Goal: Task Accomplishment & Management: Use online tool/utility

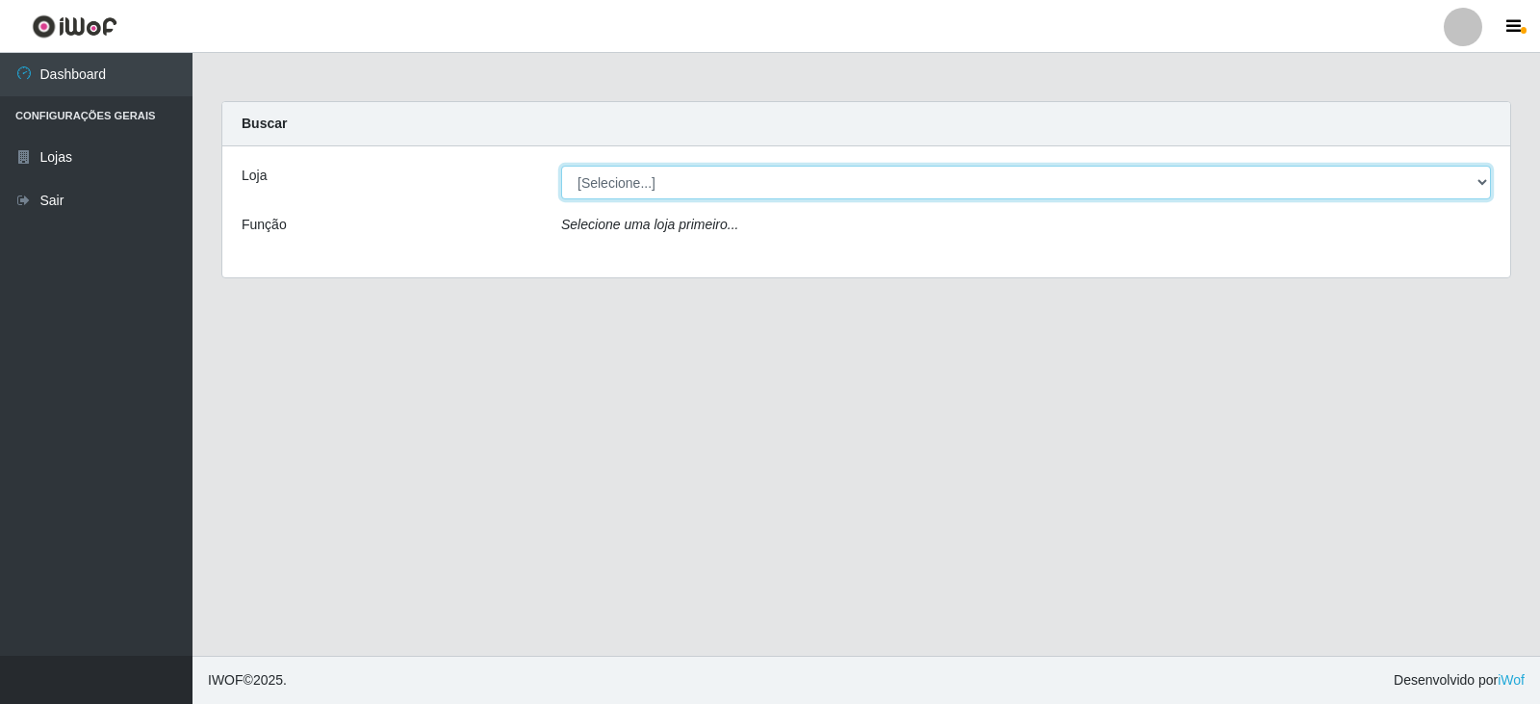
click at [1474, 166] on select "[Selecione...] SuperFácil Atacado - [GEOGRAPHIC_DATA]" at bounding box center [1026, 183] width 930 height 34
select select "504"
click at [561, 166] on select "[Selecione...] SuperFácil Atacado - [GEOGRAPHIC_DATA]" at bounding box center [1026, 183] width 930 height 34
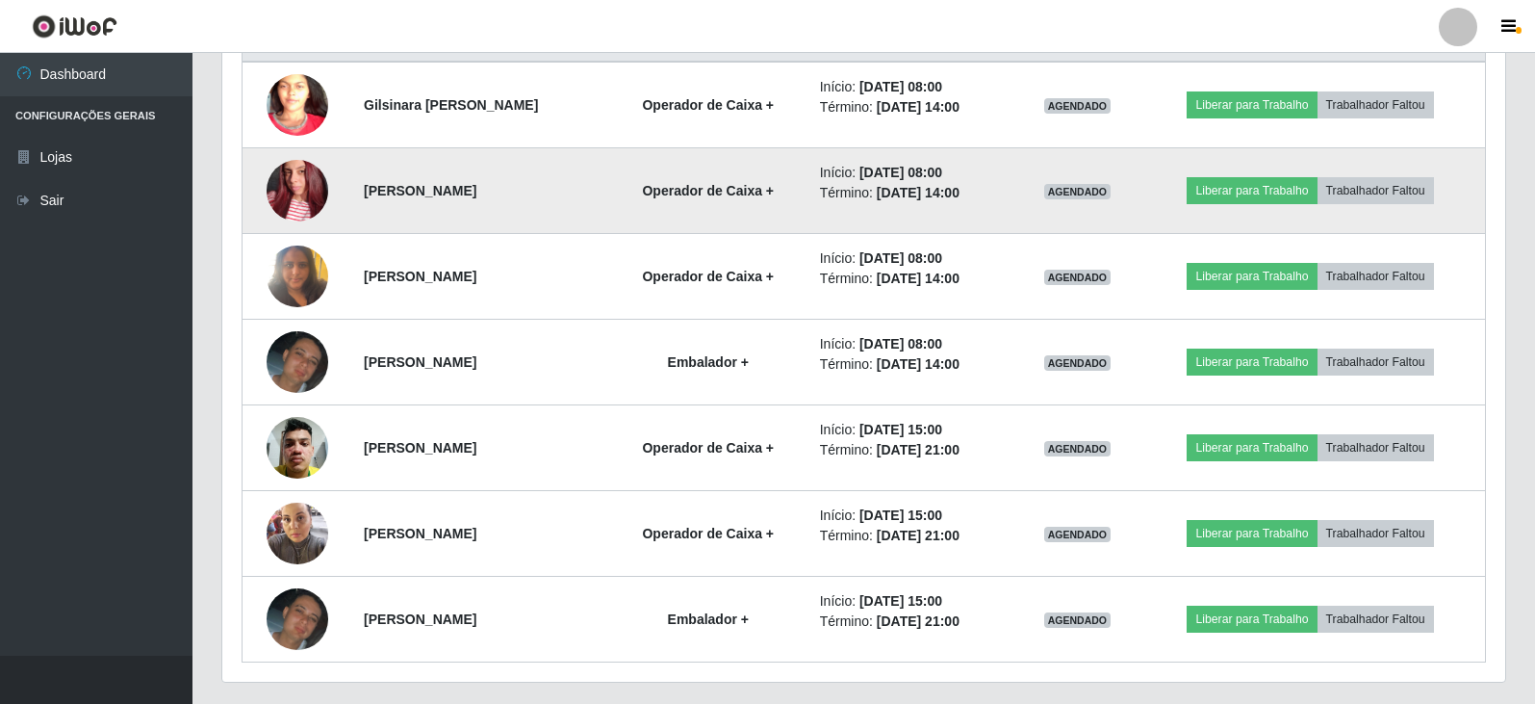
scroll to position [735, 0]
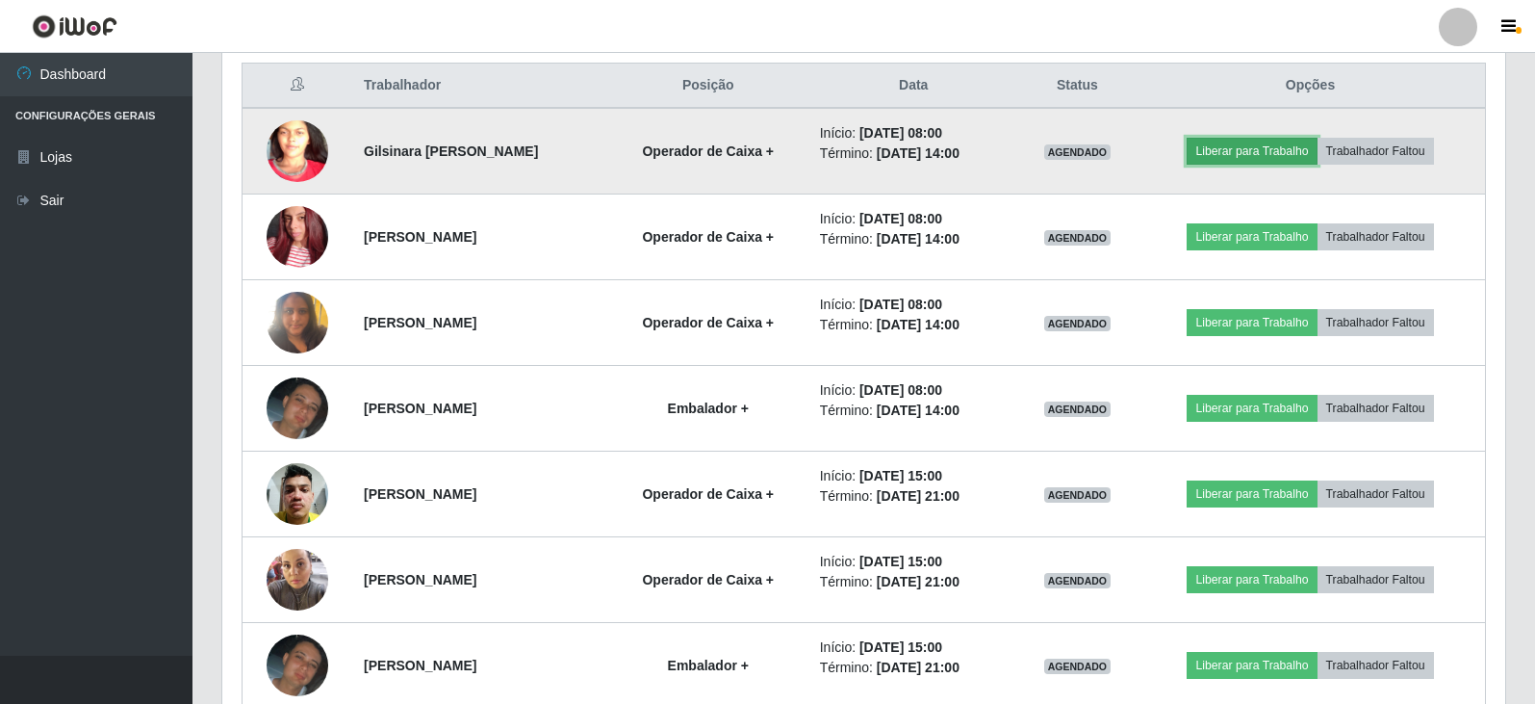
click at [1286, 149] on button "Liberar para Trabalho" at bounding box center [1252, 151] width 130 height 27
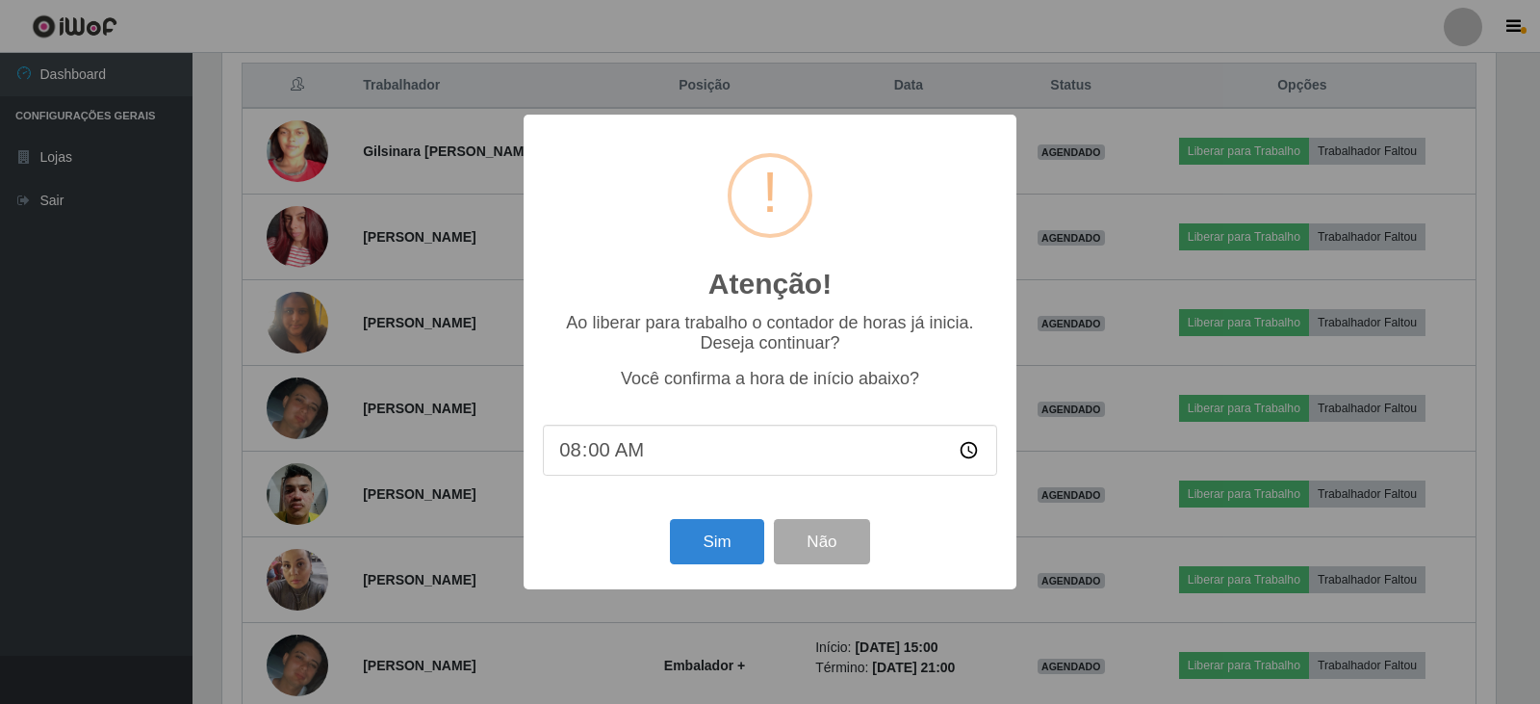
click at [695, 448] on input "08:00" at bounding box center [770, 449] width 454 height 51
click at [712, 533] on button "Sim" at bounding box center [716, 541] width 93 height 45
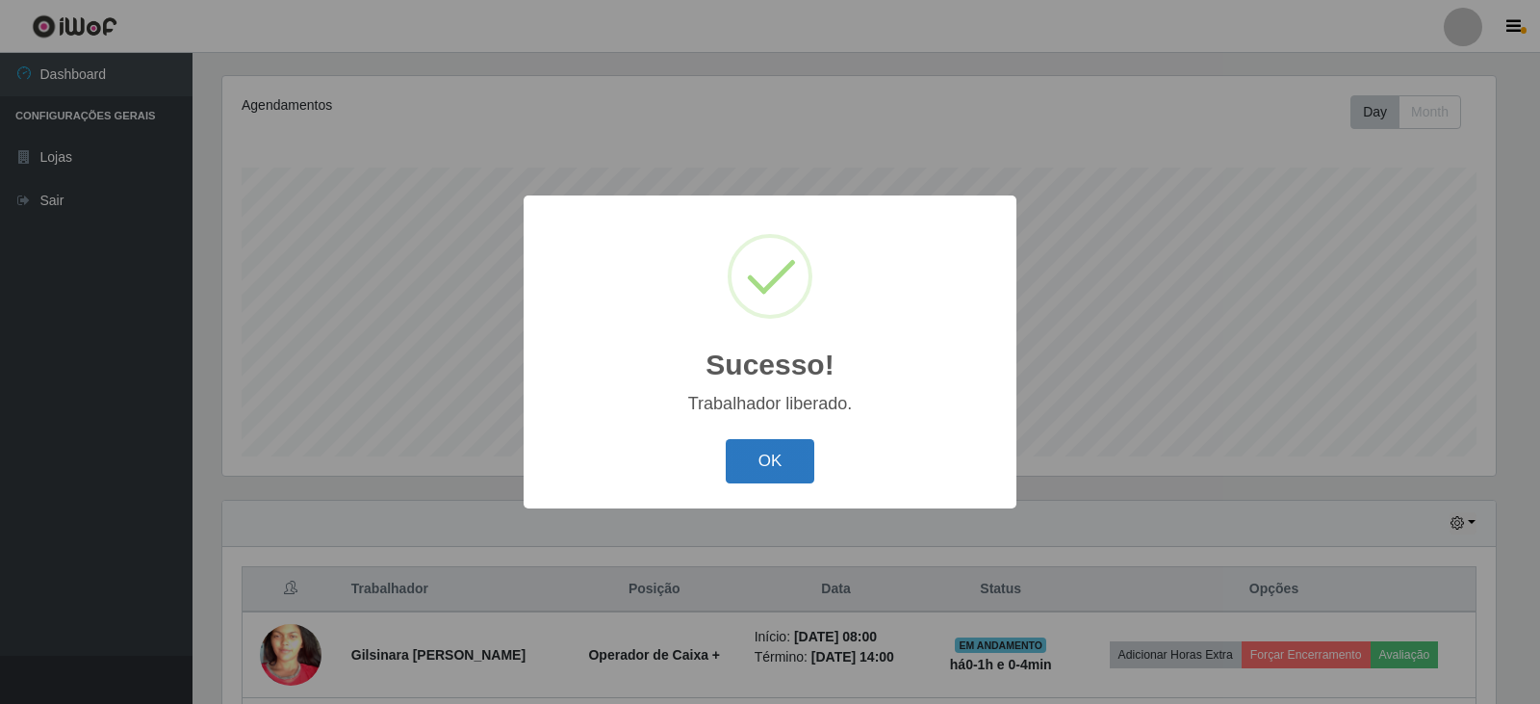
click at [774, 460] on button "OK" at bounding box center [771, 461] width 90 height 45
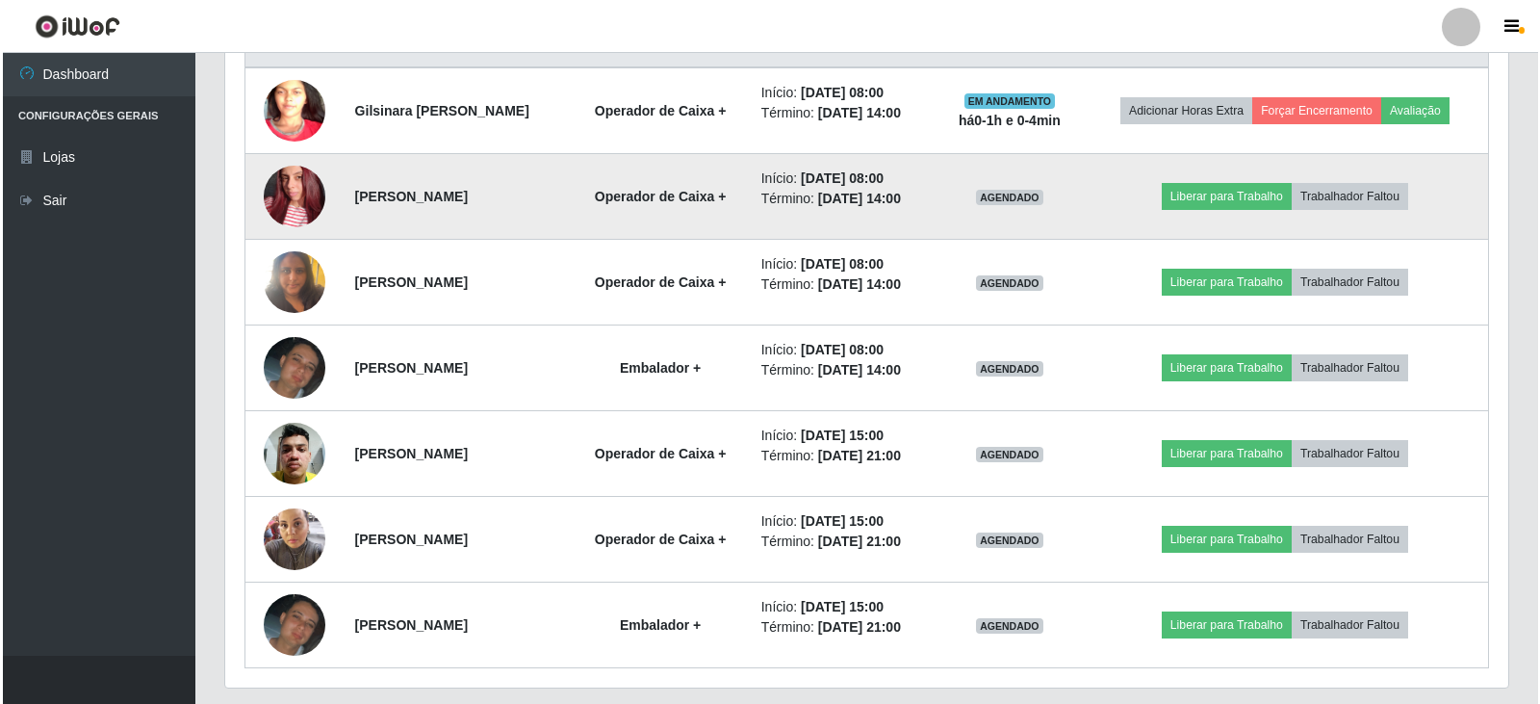
scroll to position [810, 0]
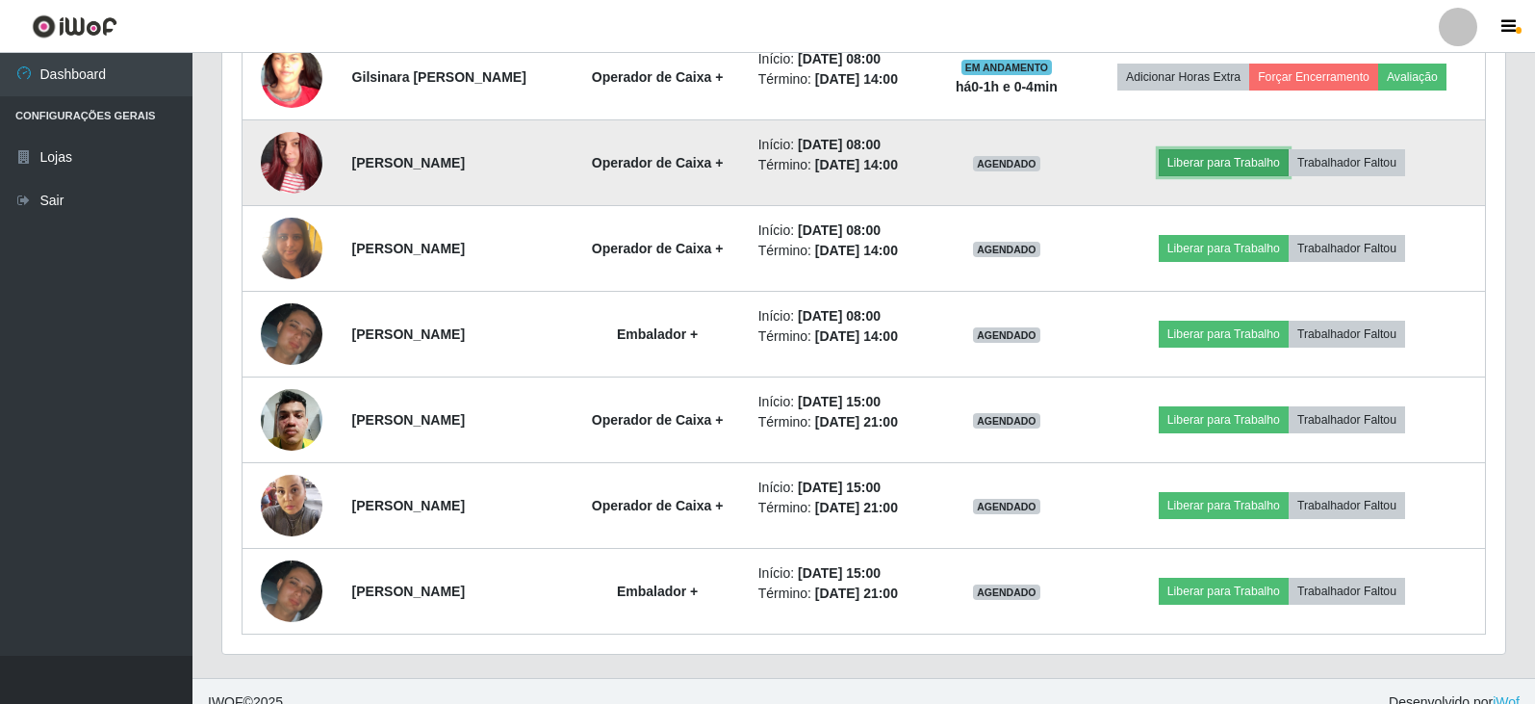
click at [1265, 155] on button "Liberar para Trabalho" at bounding box center [1224, 162] width 130 height 27
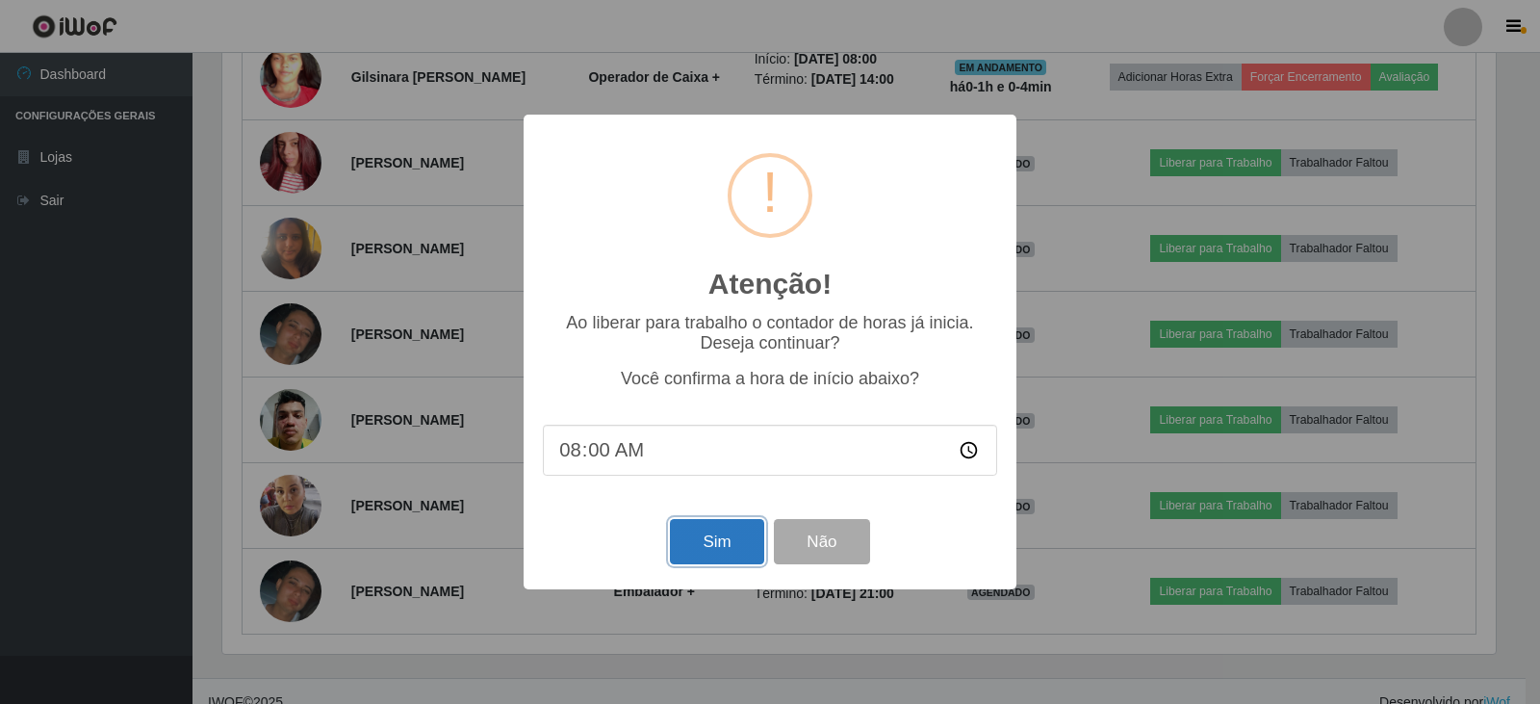
click at [739, 534] on button "Sim" at bounding box center [716, 541] width 93 height 45
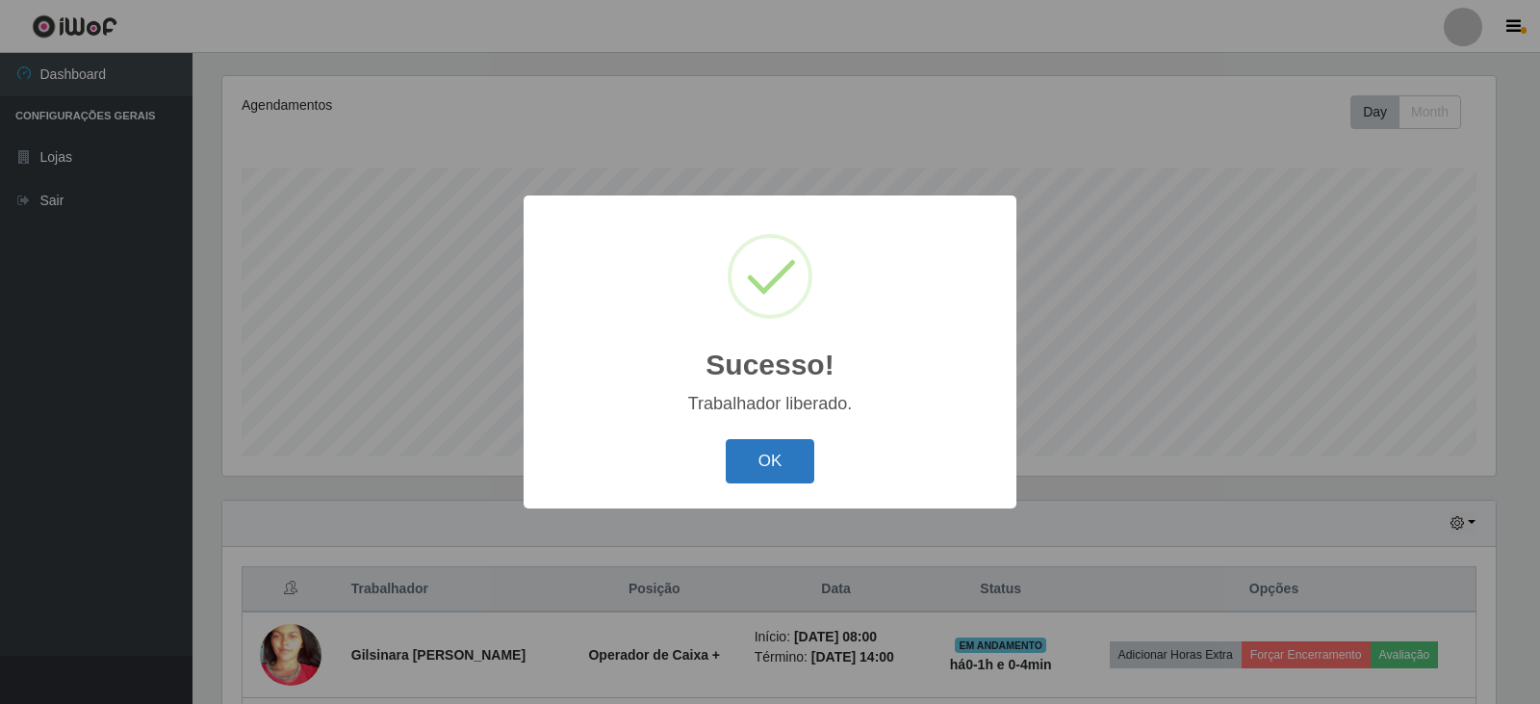
click at [783, 458] on button "OK" at bounding box center [771, 461] width 90 height 45
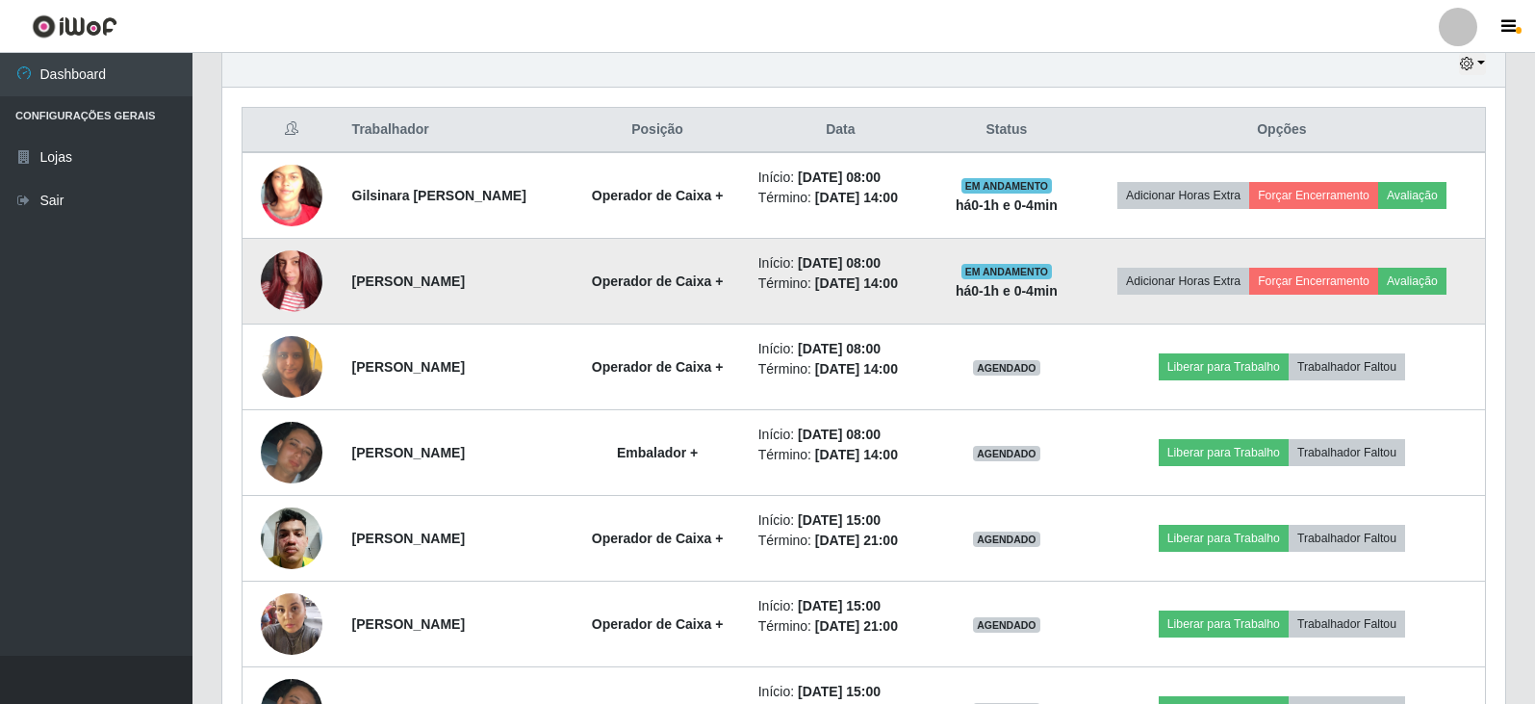
scroll to position [713, 0]
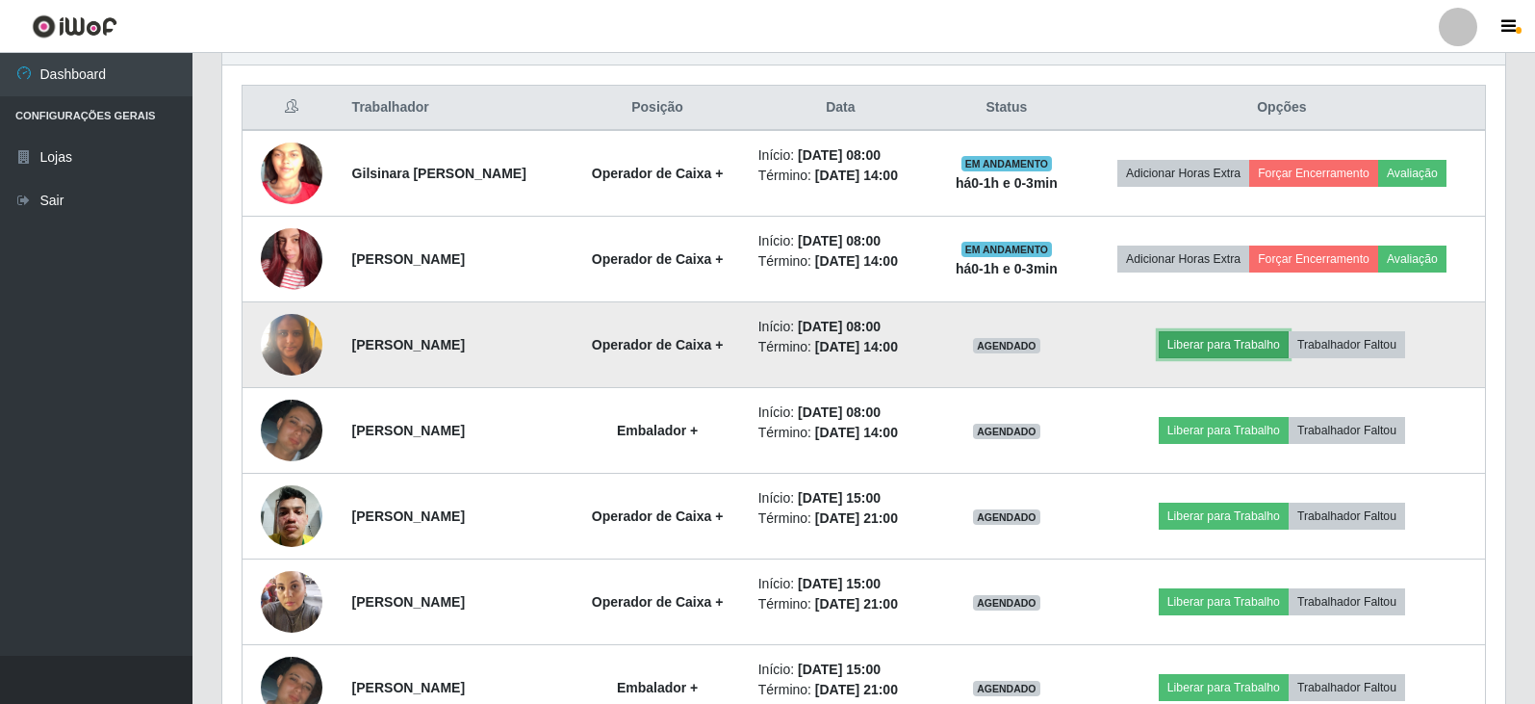
click at [1228, 339] on button "Liberar para Trabalho" at bounding box center [1224, 344] width 130 height 27
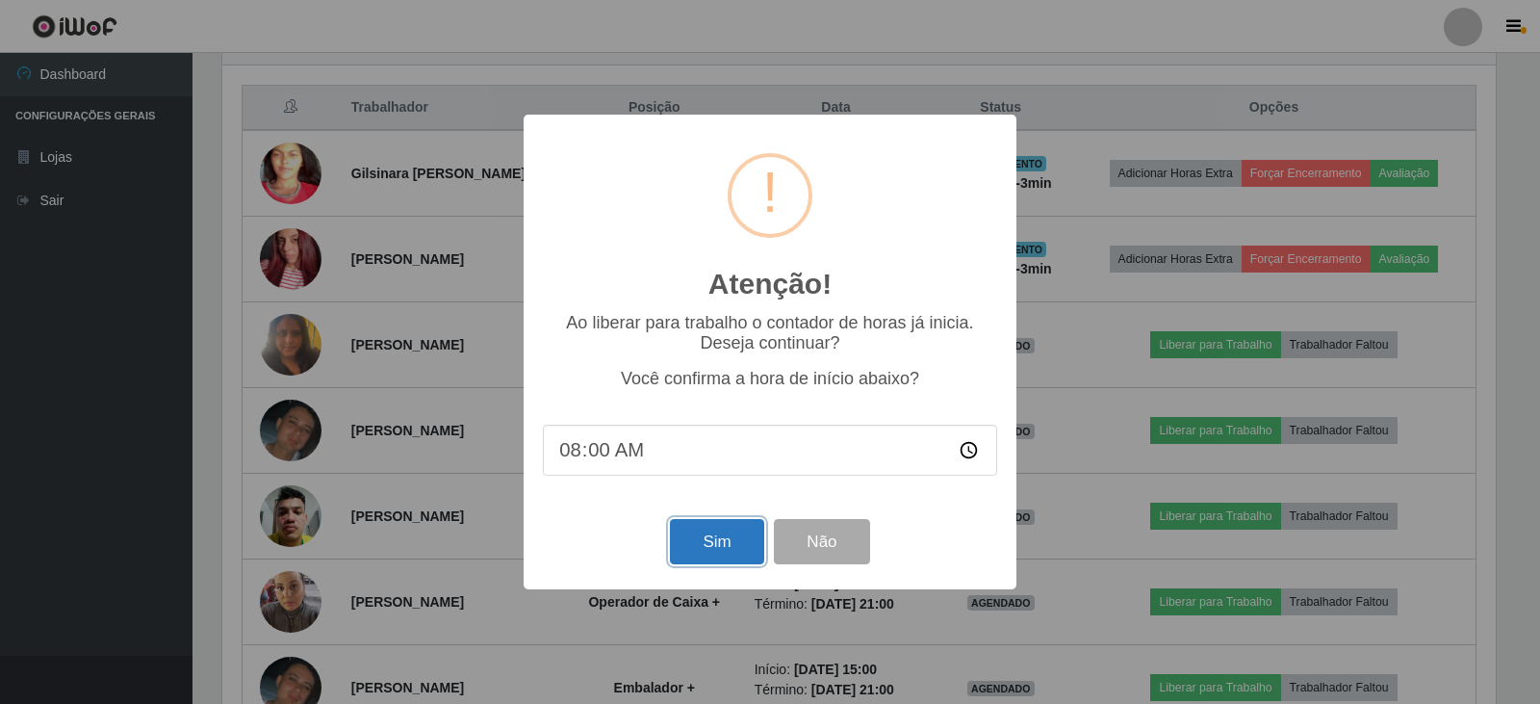
click at [726, 526] on button "Sim" at bounding box center [716, 541] width 93 height 45
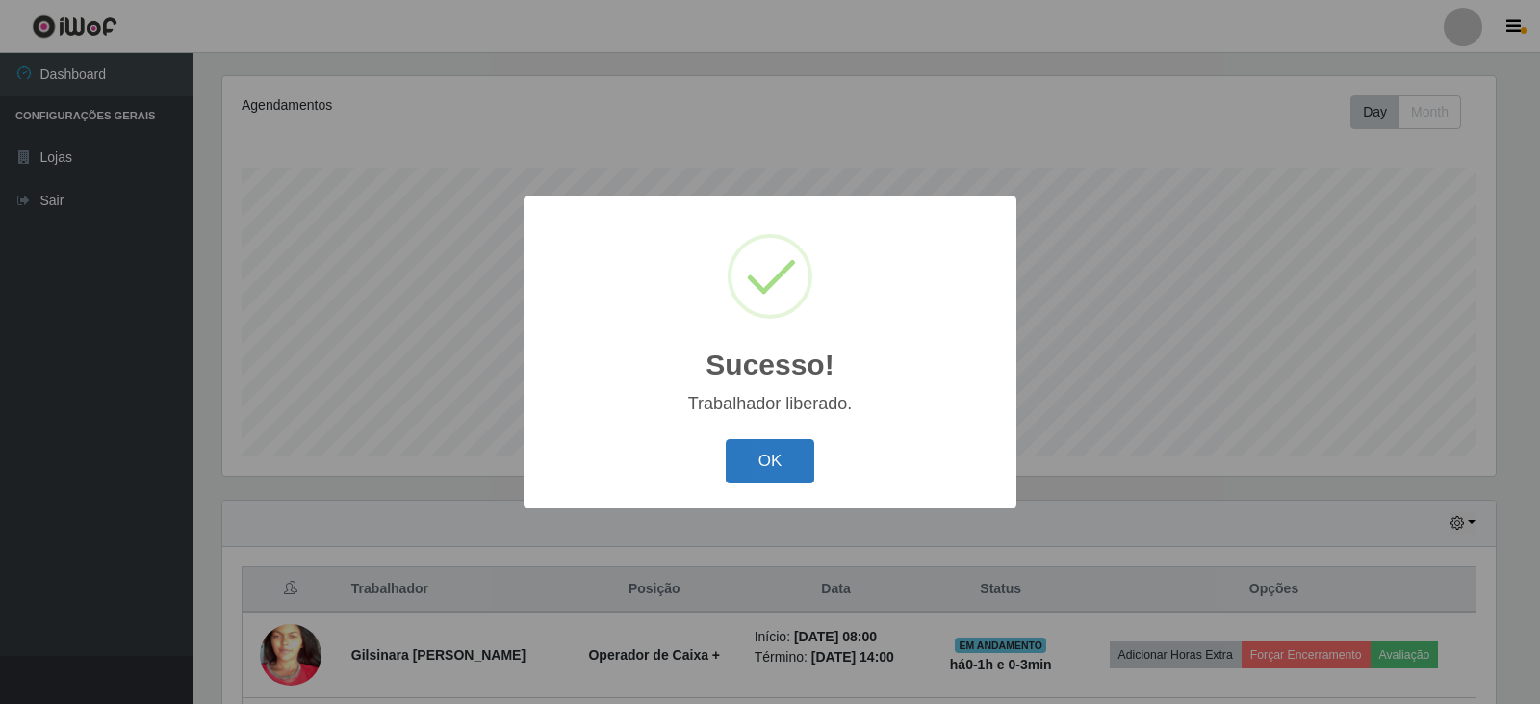
click at [789, 474] on button "OK" at bounding box center [771, 461] width 90 height 45
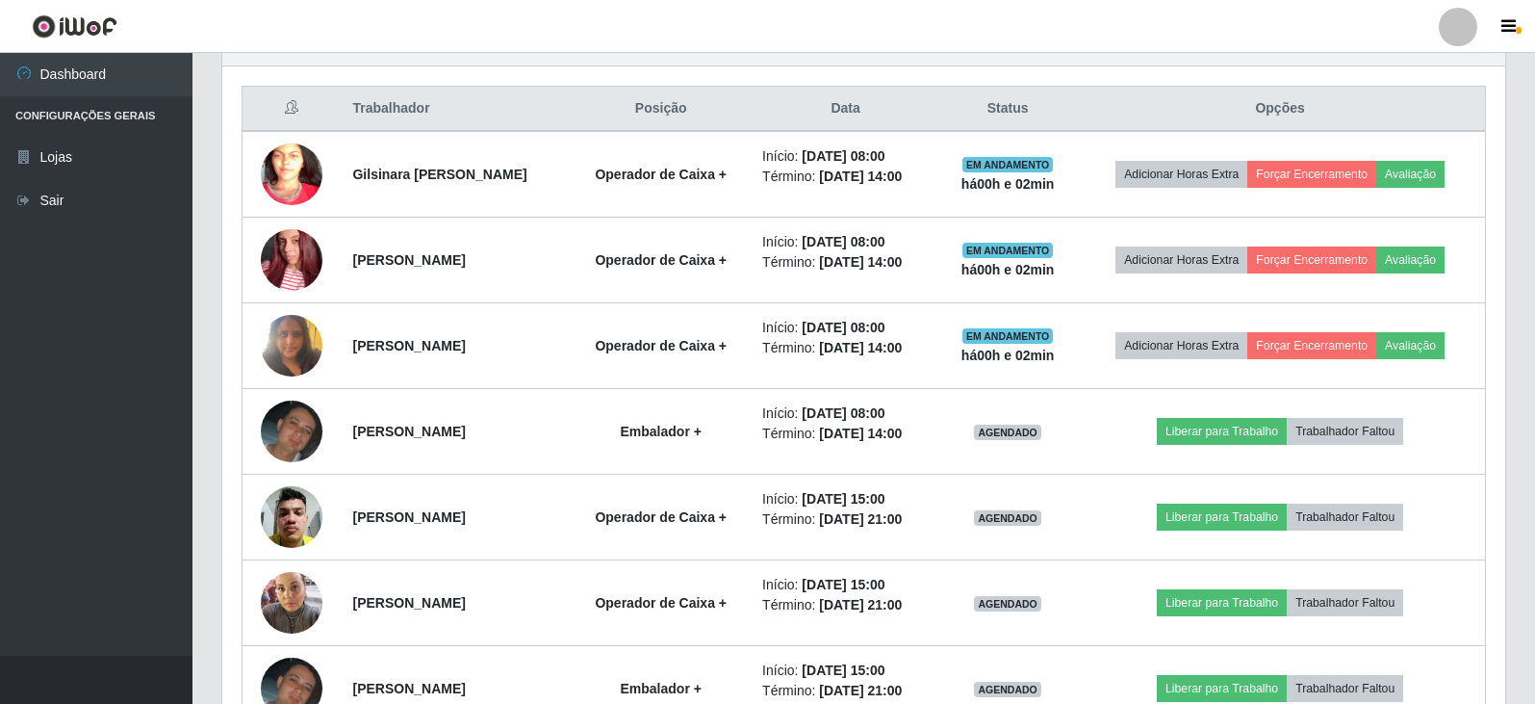
scroll to position [713, 0]
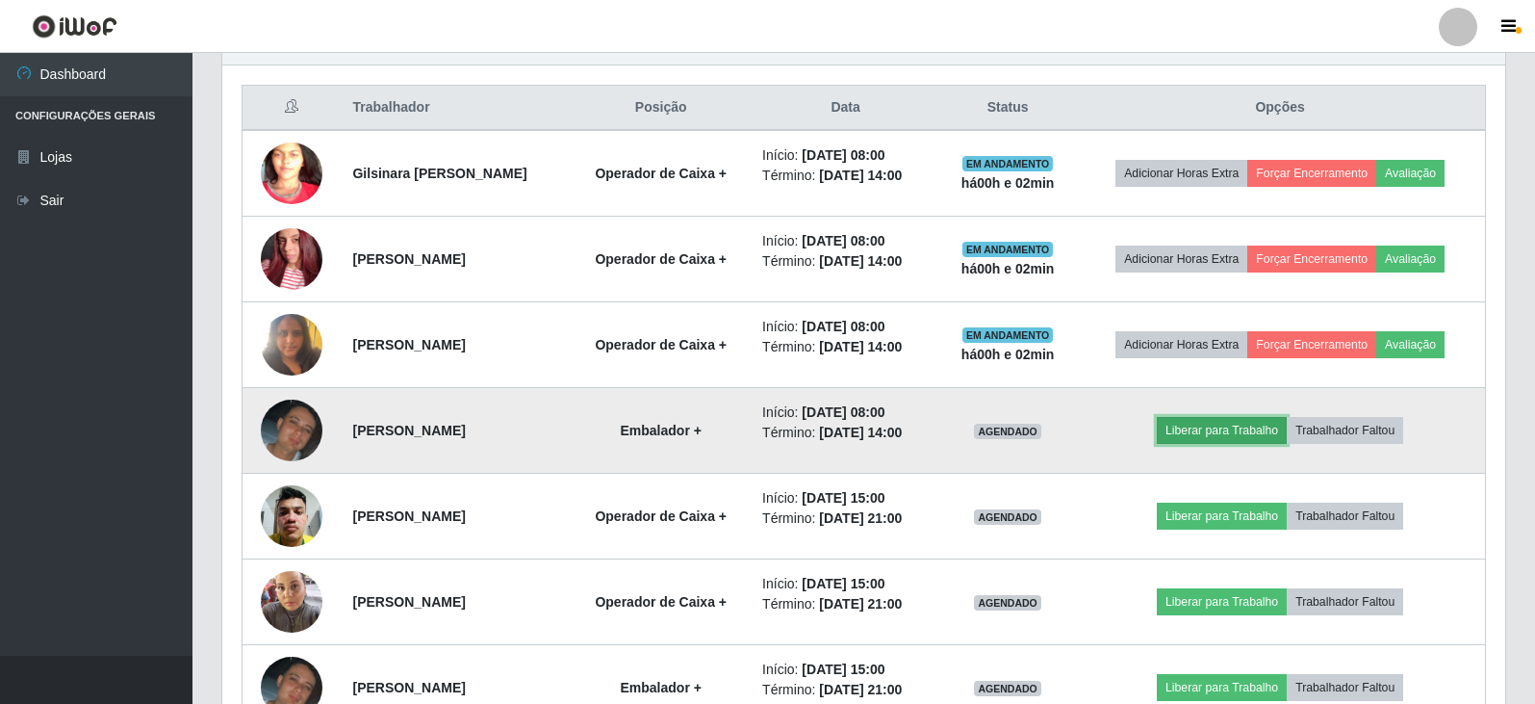
click at [1254, 425] on button "Liberar para Trabalho" at bounding box center [1222, 430] width 130 height 27
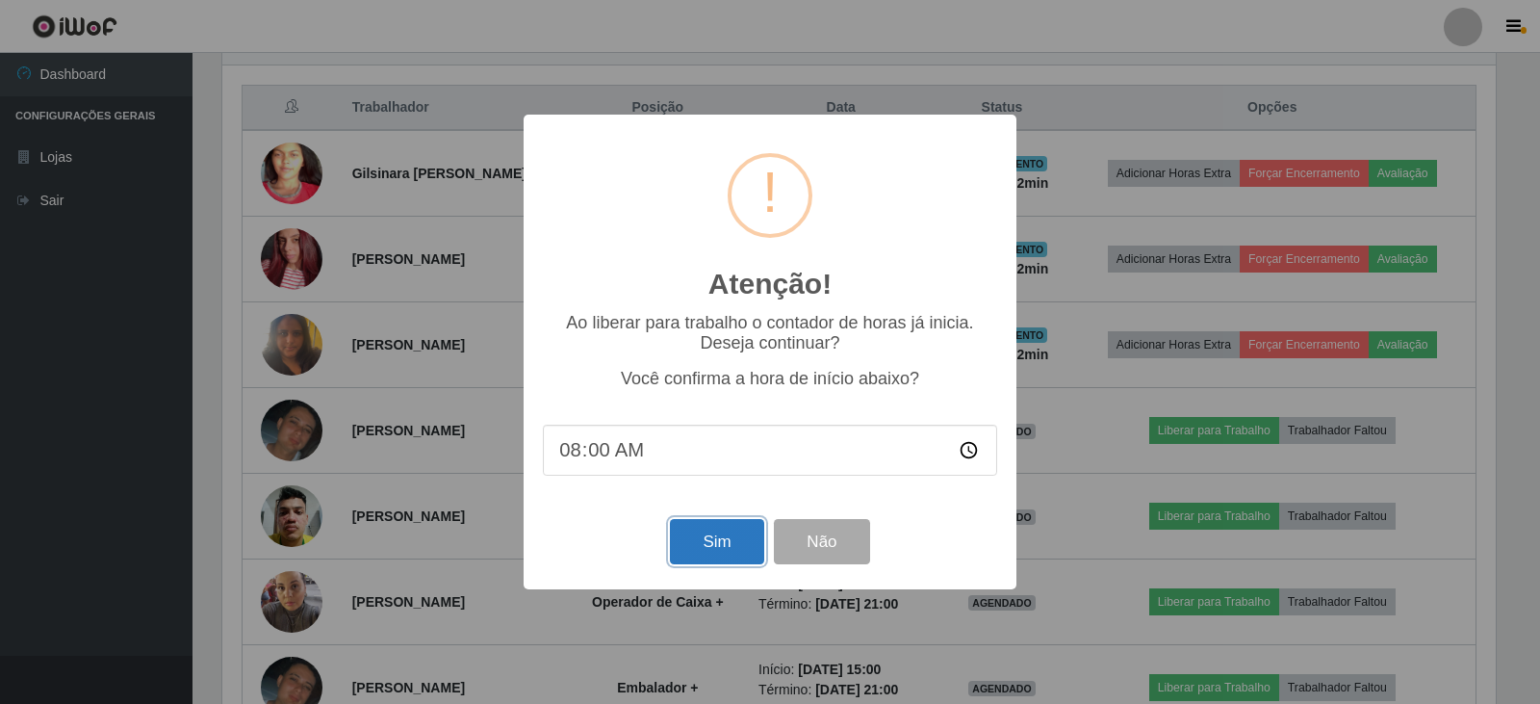
click at [716, 537] on button "Sim" at bounding box center [716, 541] width 93 height 45
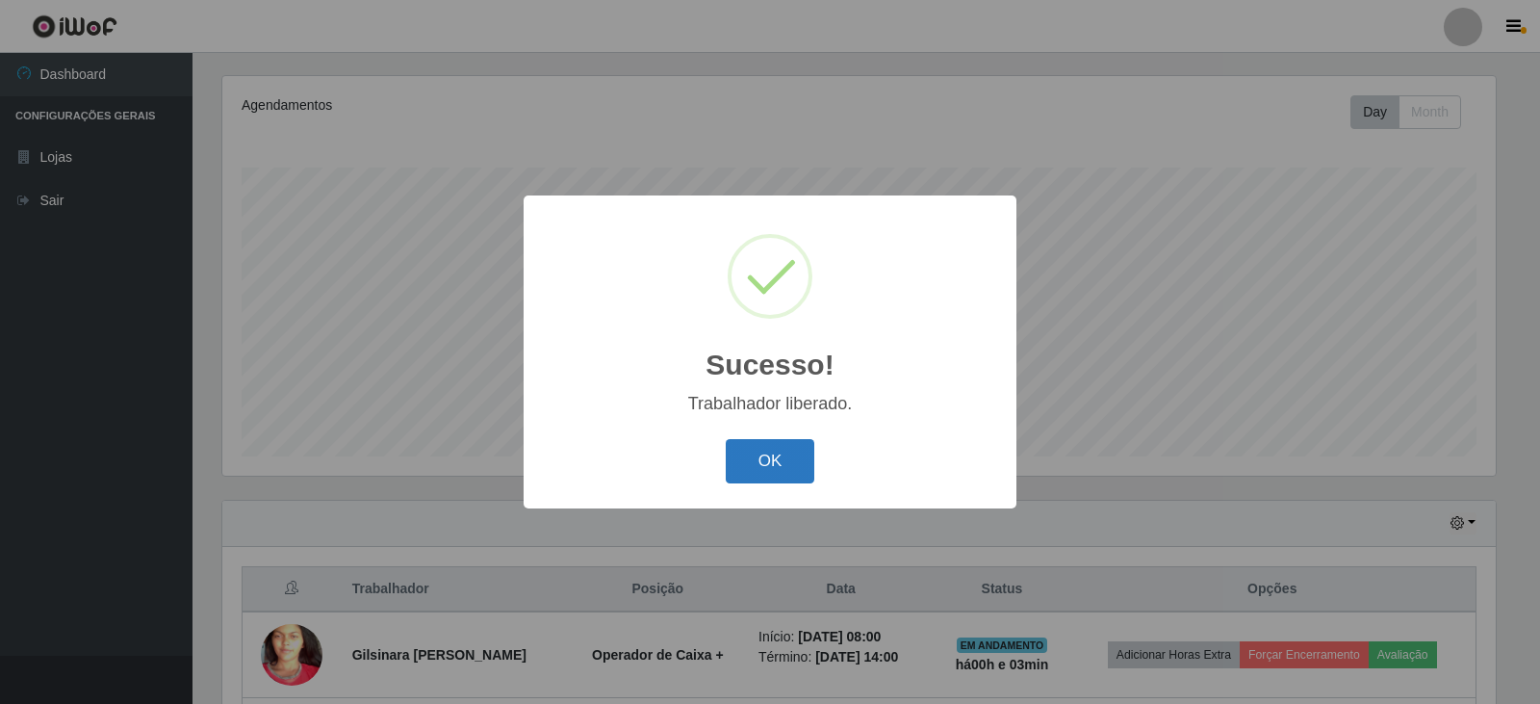
click at [760, 454] on button "OK" at bounding box center [771, 461] width 90 height 45
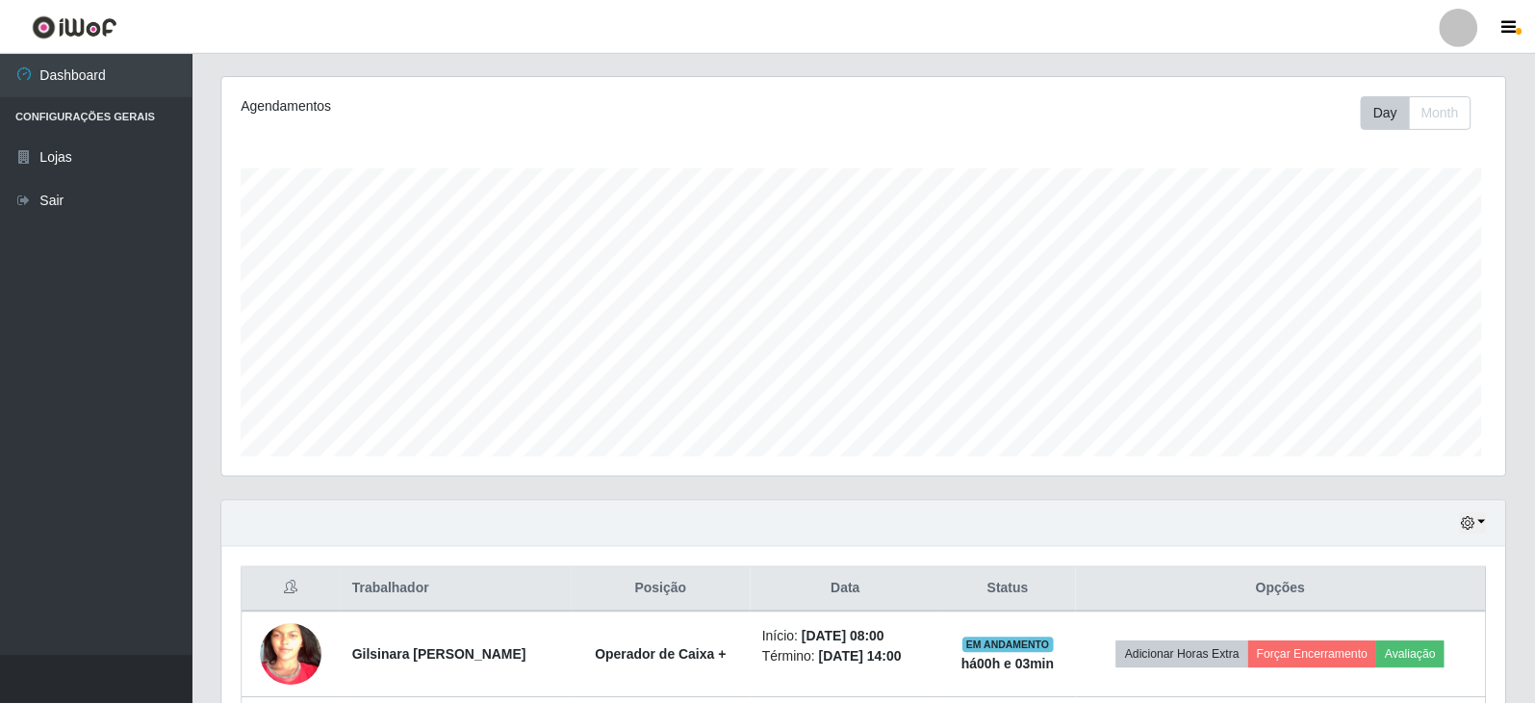
scroll to position [399, 1283]
